Goal: Check status: Check status

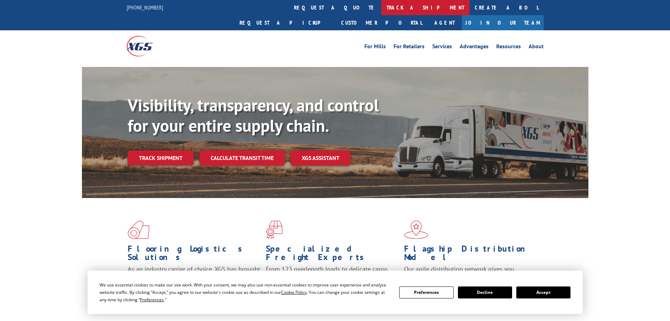
click at [381, 7] on link "track a shipment" at bounding box center [425, 7] width 88 height 15
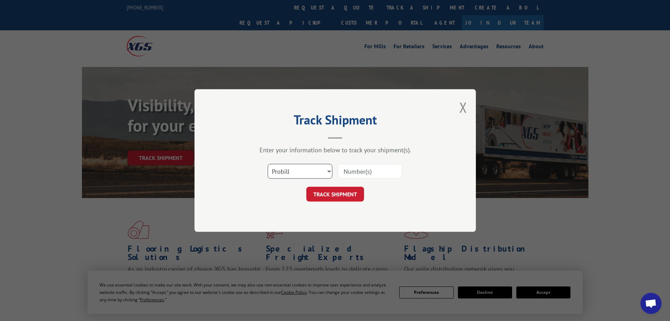
click at [321, 169] on select "Select category... Probill BOL PO" at bounding box center [300, 171] width 65 height 15
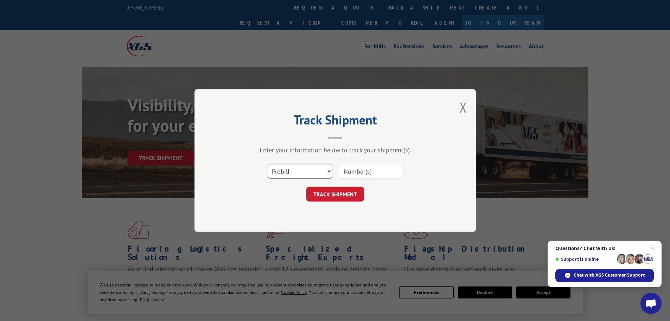
click at [321, 168] on select "Select category... Probill BOL PO" at bounding box center [300, 171] width 65 height 15
select select "bol"
click at [268, 164] on select "Select category... Probill BOL PO" at bounding box center [300, 171] width 65 height 15
click at [349, 176] on input at bounding box center [370, 171] width 65 height 15
paste input "15095512"
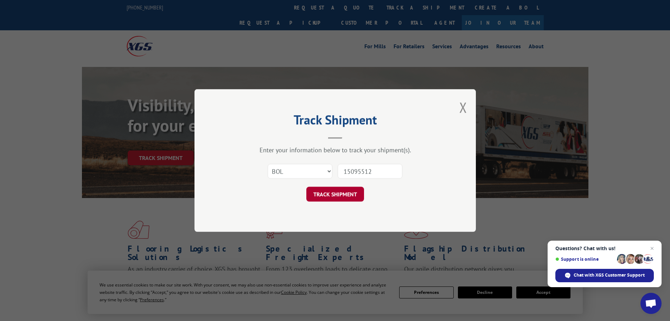
type input "15095512"
click at [350, 193] on button "TRACK SHIPMENT" at bounding box center [336, 194] width 58 height 15
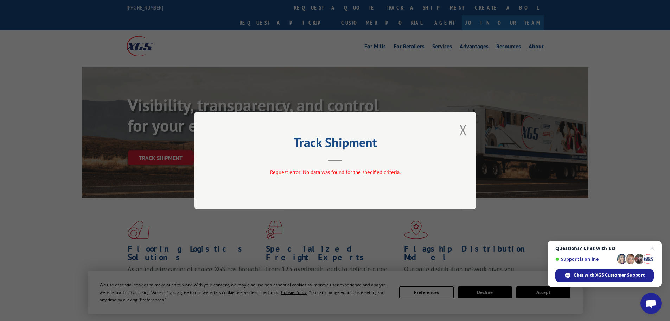
click at [468, 128] on div "Track Shipment Request error: No data was found for the specified criteria." at bounding box center [336, 160] width 282 height 97
click at [465, 128] on button "Close modal" at bounding box center [464, 129] width 8 height 19
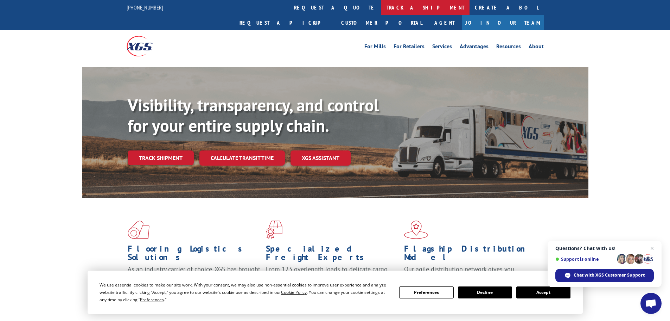
click at [381, 4] on link "track a shipment" at bounding box center [425, 7] width 88 height 15
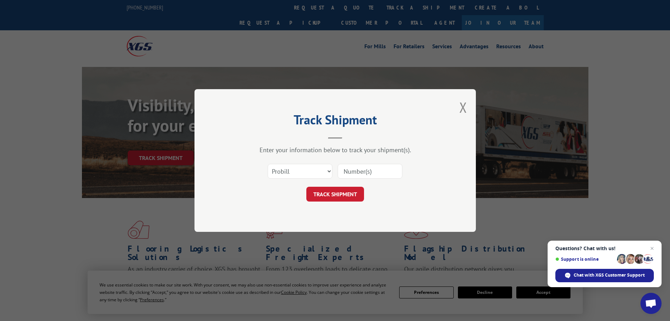
click at [359, 171] on input at bounding box center [370, 171] width 65 height 15
paste input "15095512"
type input "15095512"
click at [347, 191] on button "TRACK SHIPMENT" at bounding box center [336, 194] width 58 height 15
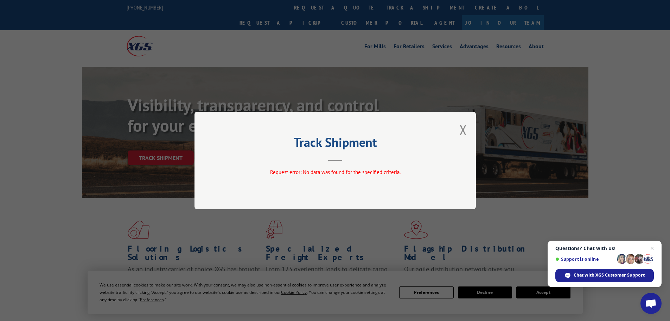
click at [459, 128] on div "Track Shipment Request error: No data was found for the specified criteria." at bounding box center [336, 160] width 282 height 97
click at [458, 133] on div "Track Shipment Request error: No data was found for the specified criteria." at bounding box center [336, 160] width 282 height 97
click at [461, 128] on button "Close modal" at bounding box center [464, 129] width 8 height 19
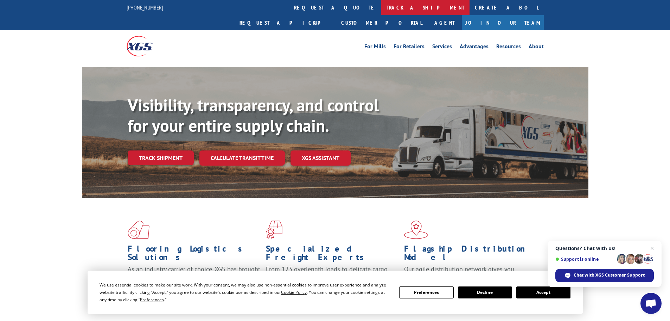
click at [381, 6] on link "track a shipment" at bounding box center [425, 7] width 88 height 15
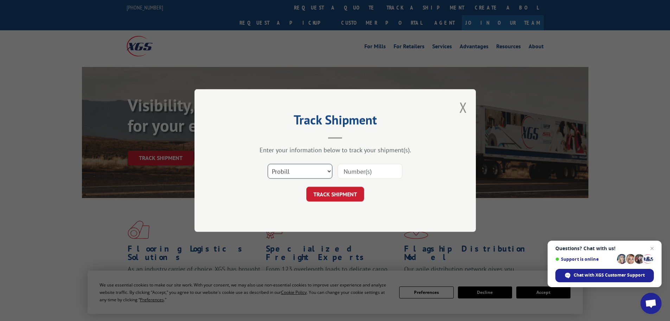
click at [320, 170] on select "Select category... Probill BOL PO" at bounding box center [300, 171] width 65 height 15
select select "po"
click at [268, 164] on select "Select category... Probill BOL PO" at bounding box center [300, 171] width 65 height 15
click at [355, 170] on input at bounding box center [370, 171] width 65 height 15
paste input "15095512"
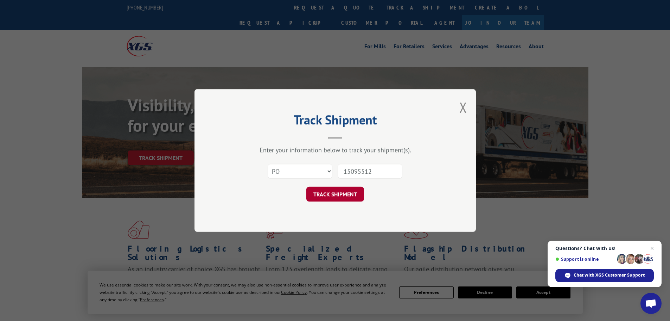
type input "15095512"
click at [346, 200] on button "TRACK SHIPMENT" at bounding box center [336, 194] width 58 height 15
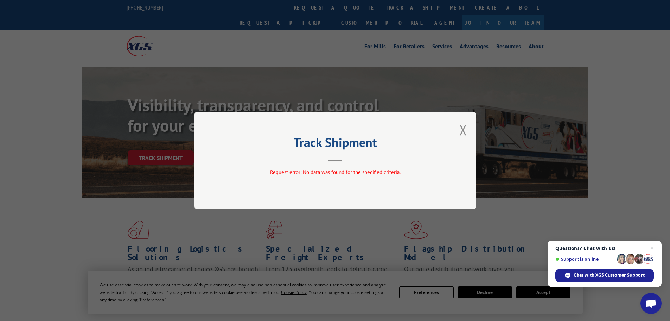
click at [471, 132] on div "Track Shipment Request error: No data was found for the specified criteria." at bounding box center [336, 160] width 282 height 97
click at [468, 131] on div "Track Shipment Request error: No data was found for the specified criteria." at bounding box center [336, 160] width 282 height 97
click at [468, 126] on div "Track Shipment Request error: No data was found for the specified criteria." at bounding box center [336, 160] width 282 height 97
click at [463, 128] on button "Close modal" at bounding box center [464, 129] width 8 height 19
